Goal: Task Accomplishment & Management: Use online tool/utility

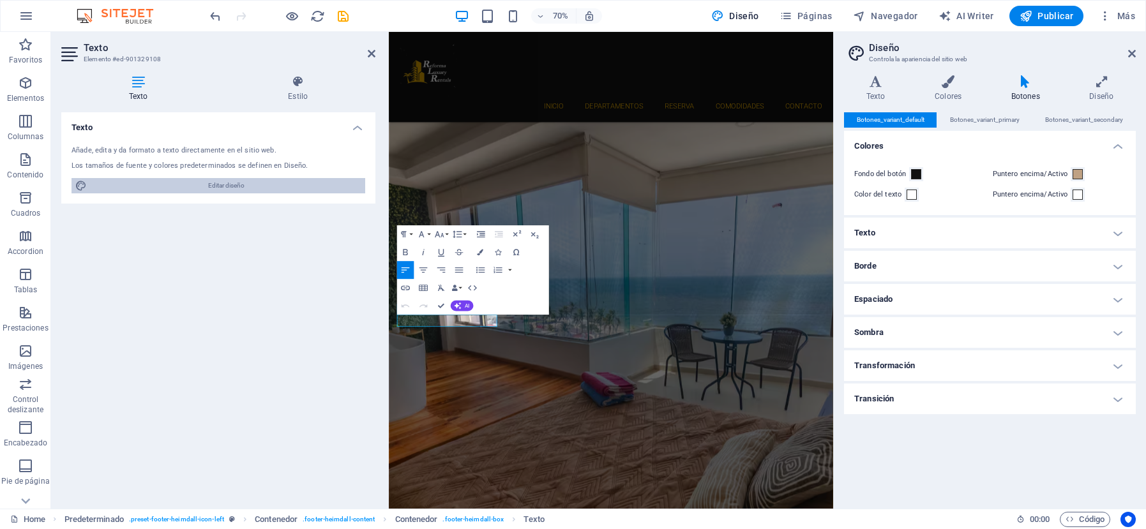
scroll to position [2697, 0]
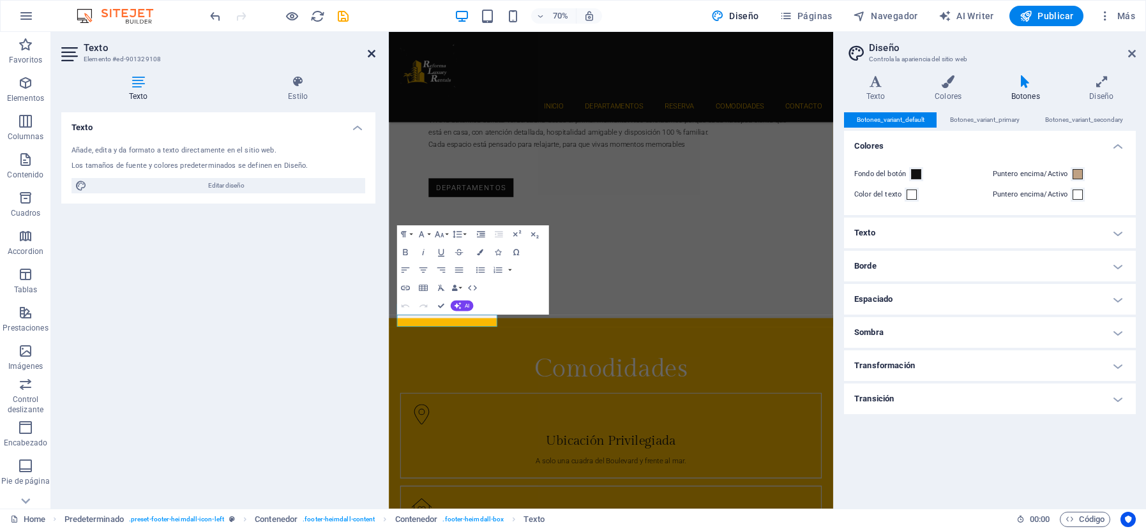
click at [373, 52] on icon at bounding box center [372, 54] width 8 height 10
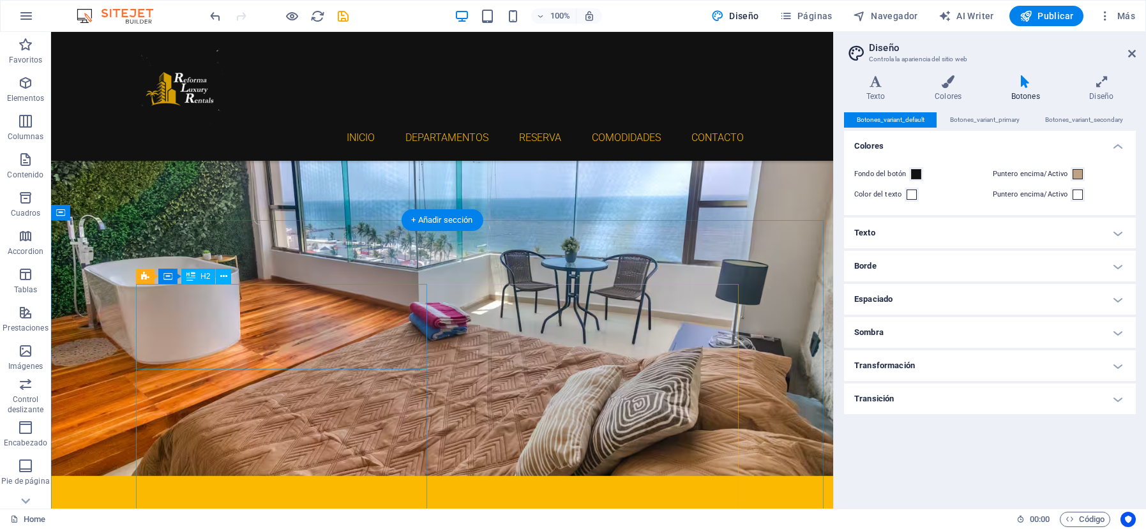
scroll to position [64, 0]
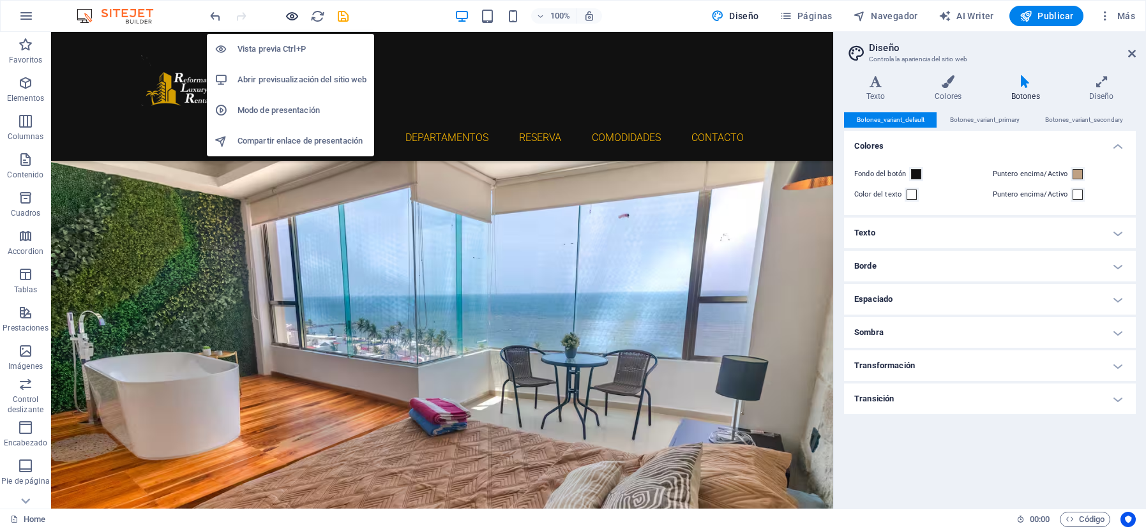
click at [292, 19] on icon "button" at bounding box center [292, 16] width 15 height 15
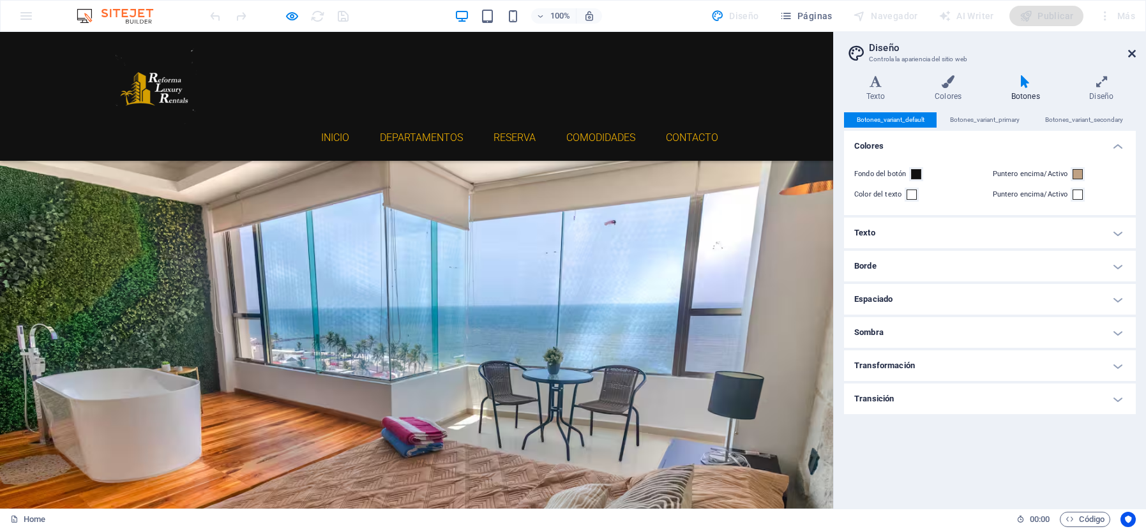
click at [1132, 52] on icon at bounding box center [1132, 54] width 8 height 10
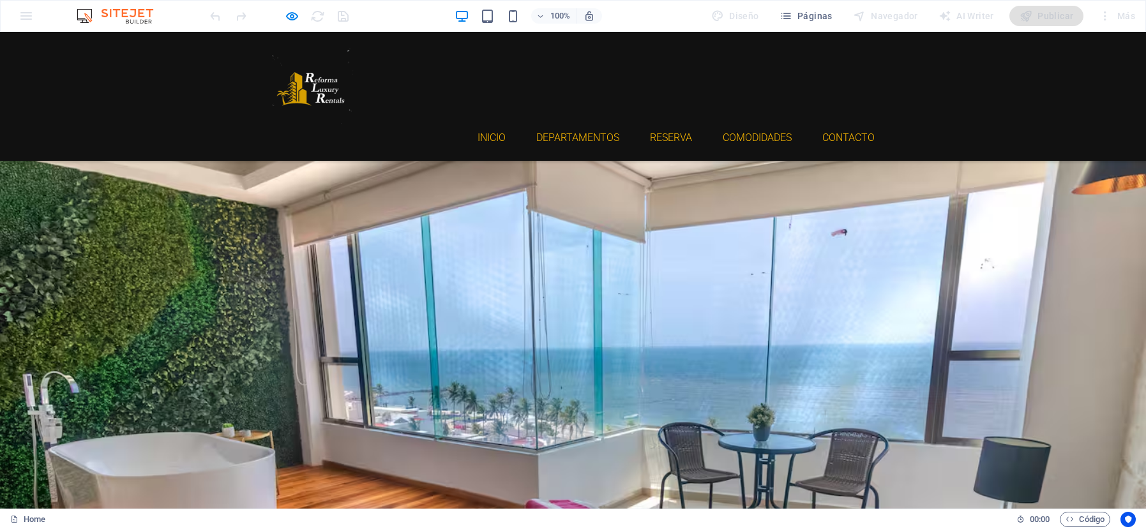
scroll to position [255, 0]
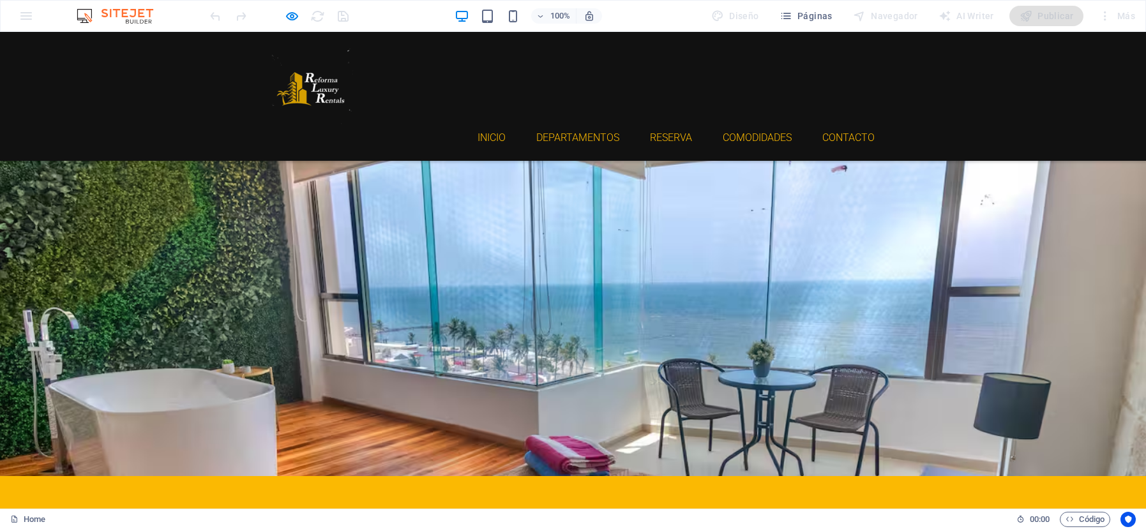
drag, startPoint x: 287, startPoint y: 314, endPoint x: 488, endPoint y: 346, distance: 202.9
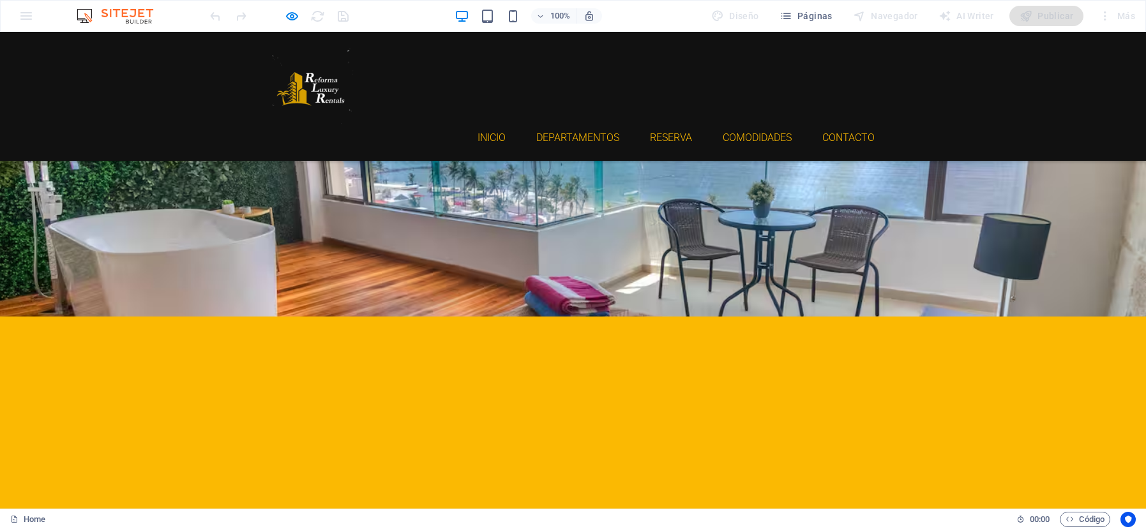
scroll to position [319, 0]
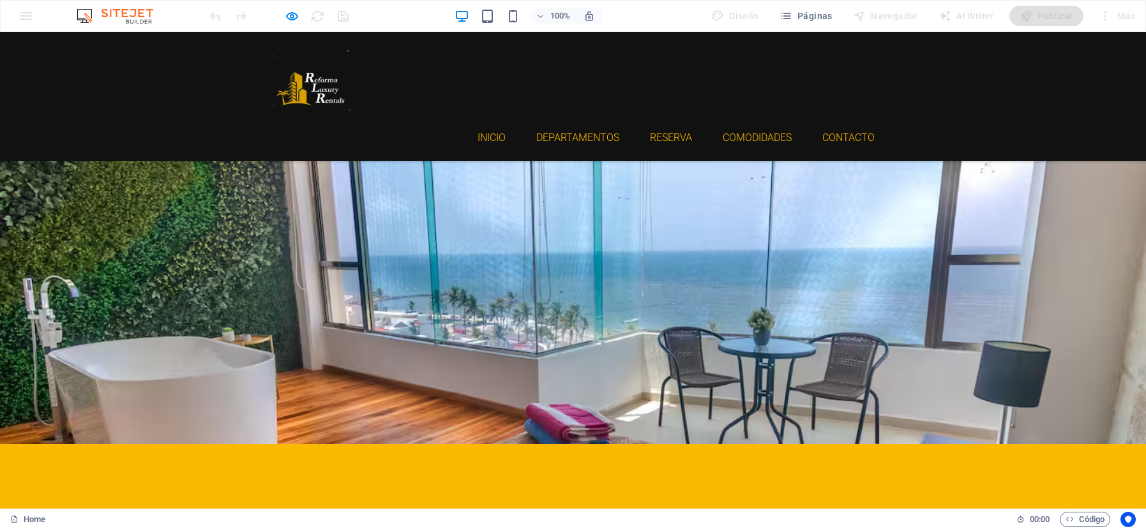
drag, startPoint x: 262, startPoint y: 234, endPoint x: 534, endPoint y: 286, distance: 276.9
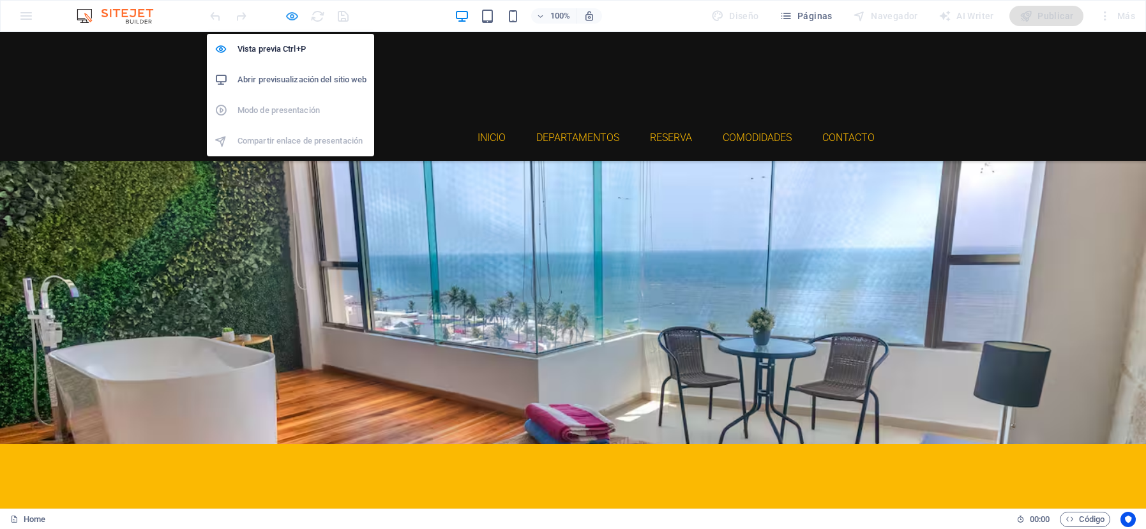
click at [299, 16] on icon "button" at bounding box center [292, 16] width 15 height 15
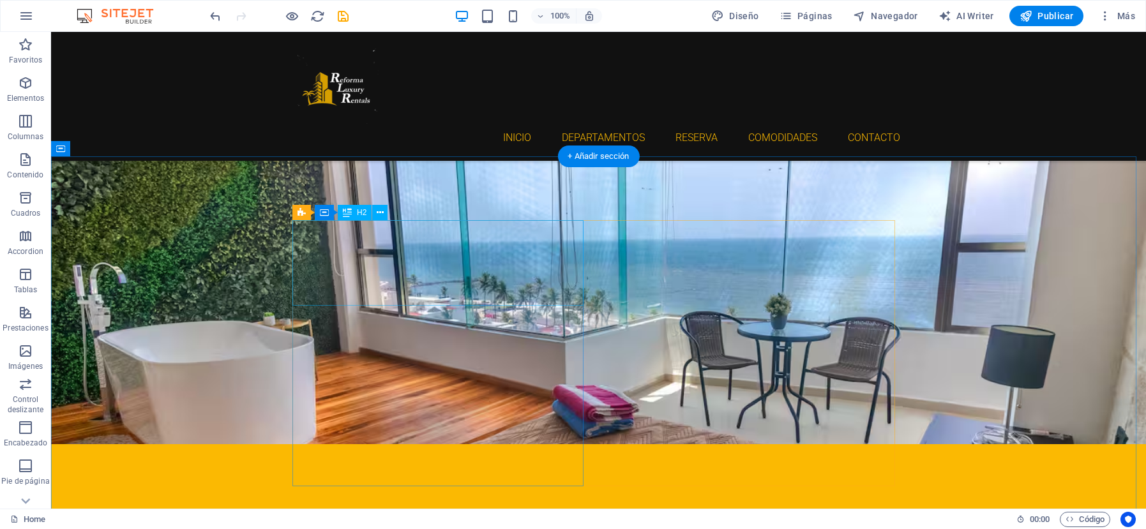
drag, startPoint x: 321, startPoint y: 86, endPoint x: 351, endPoint y: 282, distance: 198.8
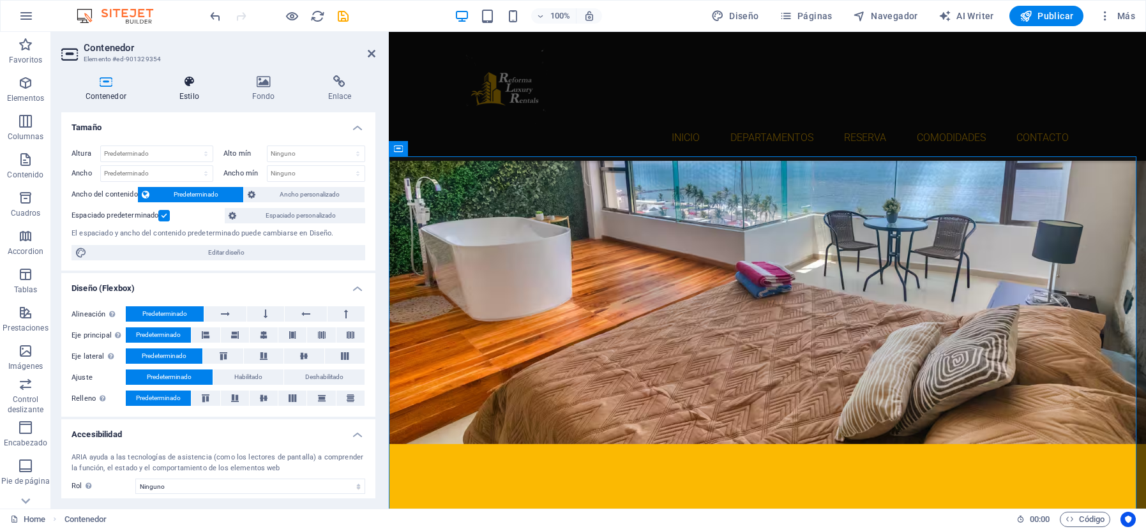
click at [183, 88] on h4 "Estilo" at bounding box center [191, 88] width 73 height 27
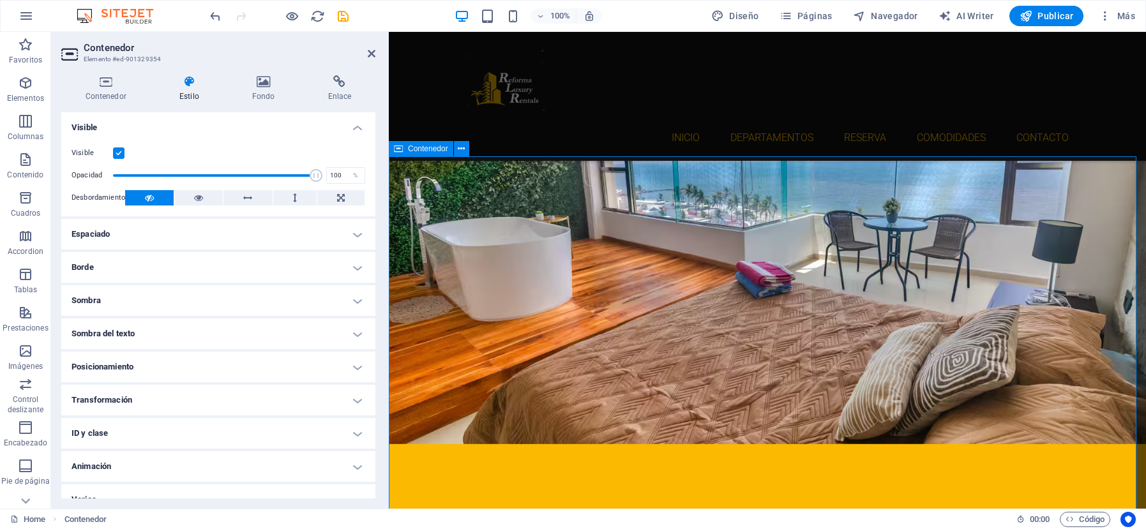
click at [426, 150] on span "Contenedor" at bounding box center [428, 149] width 40 height 8
click at [463, 147] on icon at bounding box center [461, 148] width 7 height 13
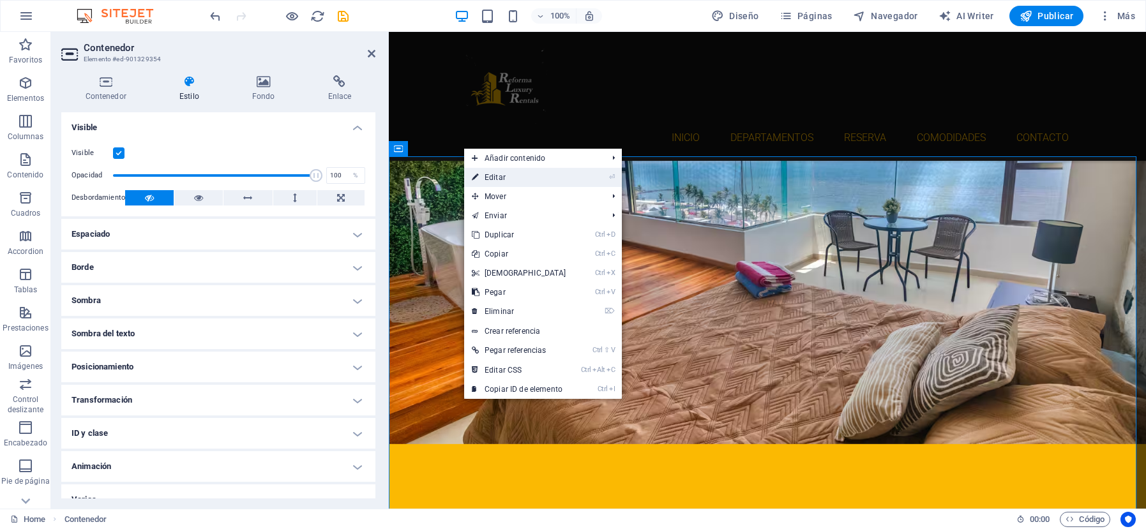
click at [498, 174] on link "⏎ Editar" at bounding box center [519, 177] width 110 height 19
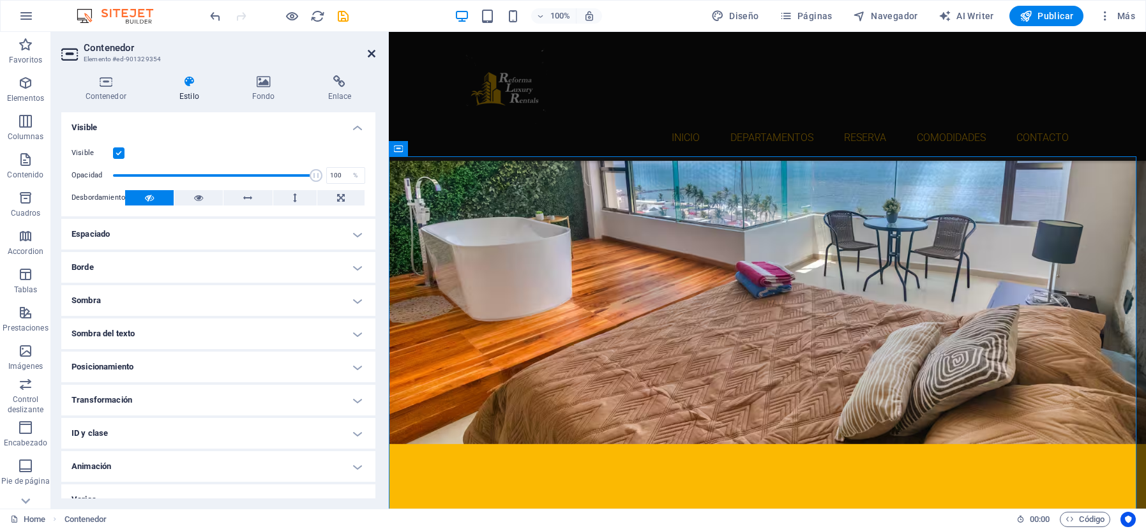
drag, startPoint x: 369, startPoint y: 55, endPoint x: 322, endPoint y: 23, distance: 56.5
click at [369, 55] on icon at bounding box center [372, 54] width 8 height 10
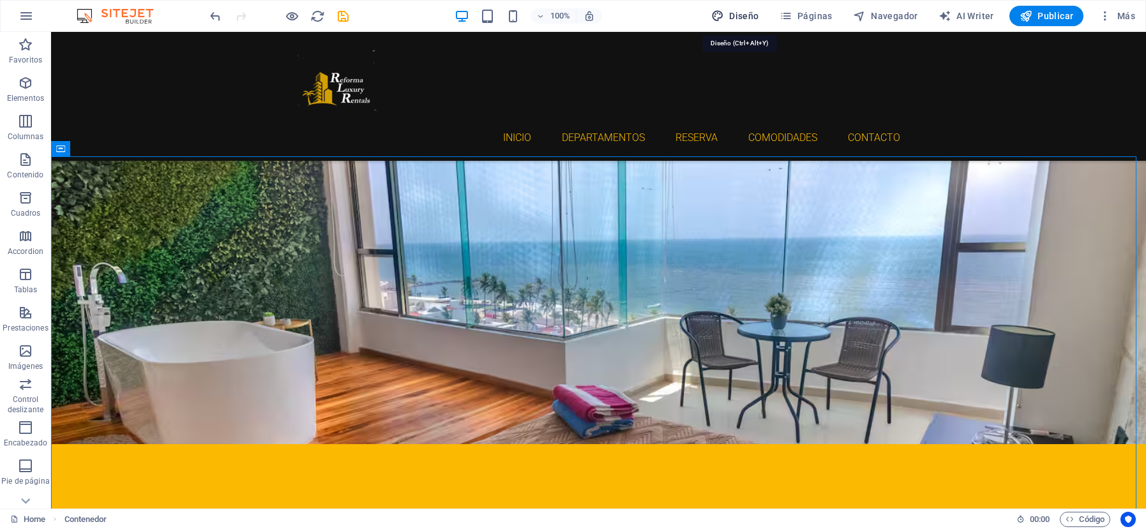
click at [740, 18] on span "Diseño" at bounding box center [735, 16] width 48 height 13
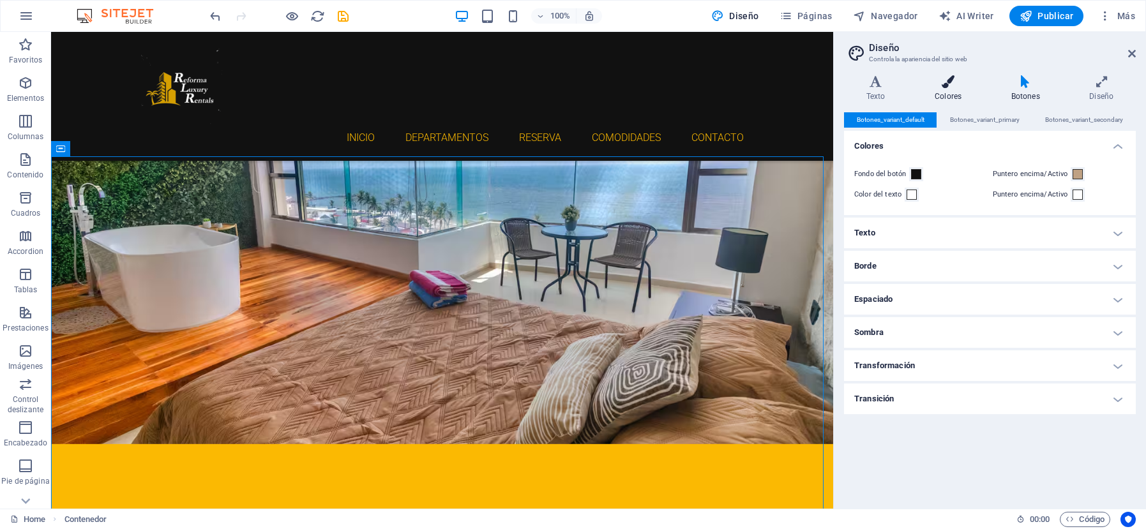
click at [940, 82] on icon at bounding box center [947, 81] width 71 height 13
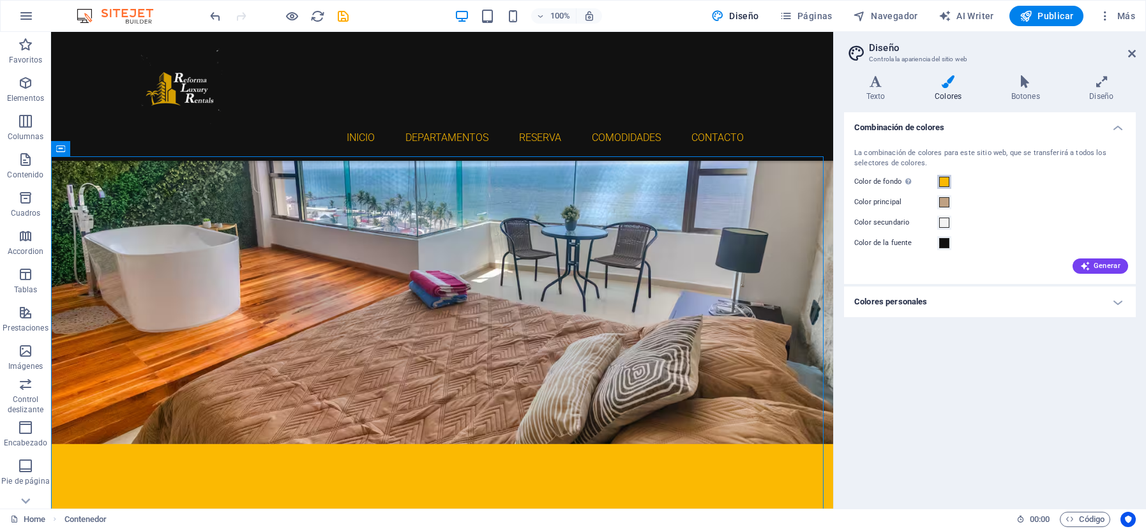
click at [946, 179] on span at bounding box center [944, 182] width 10 height 10
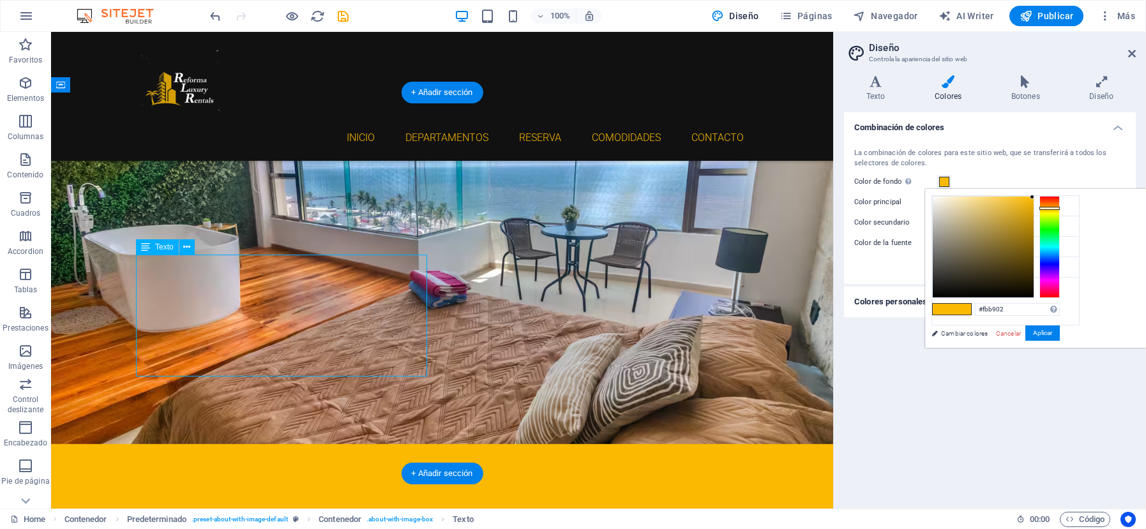
scroll to position [383, 0]
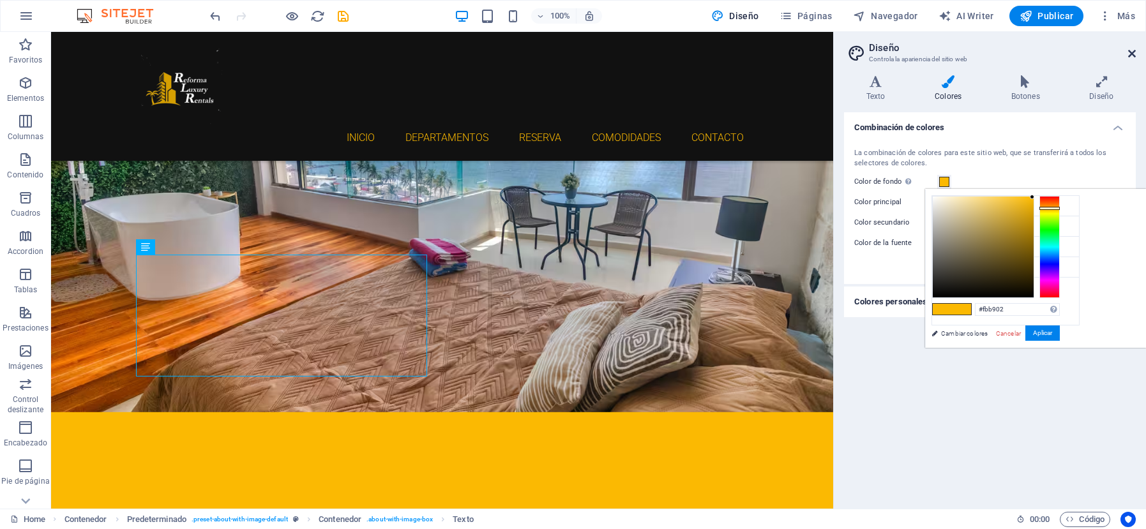
click at [1129, 55] on icon at bounding box center [1132, 54] width 8 height 10
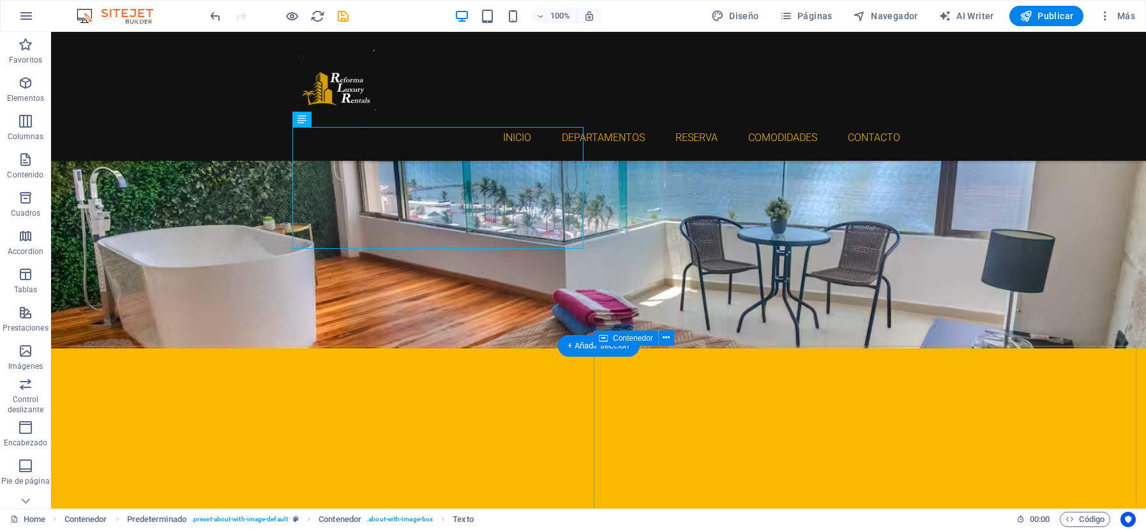
scroll to position [511, 0]
